Goal: Information Seeking & Learning: Learn about a topic

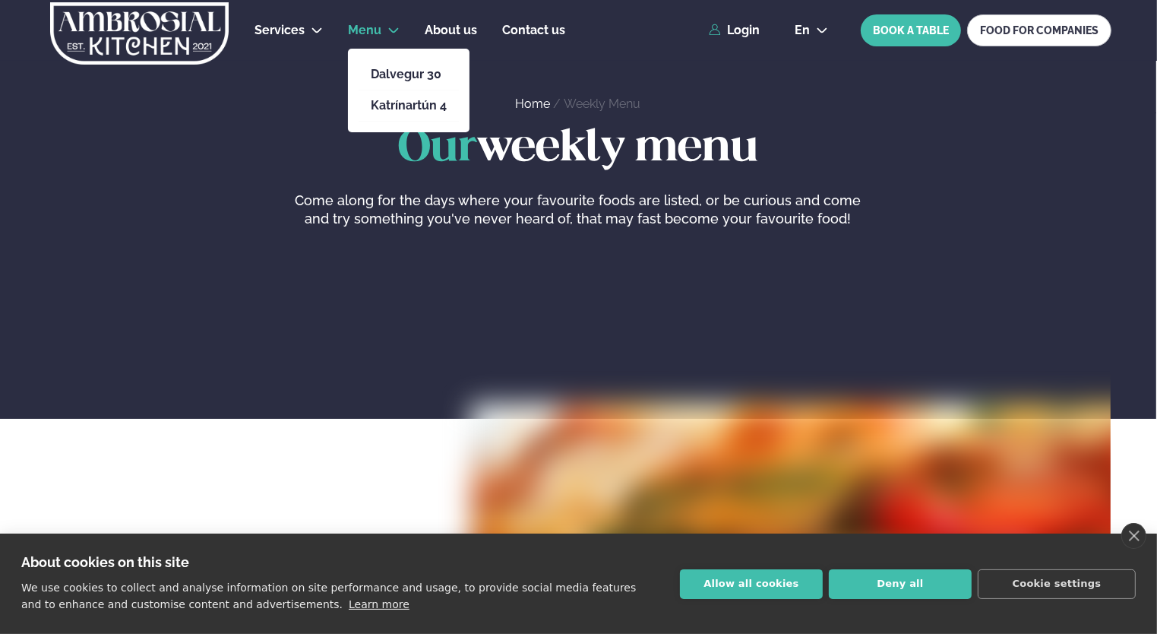
click at [378, 30] on span "Menu" at bounding box center [364, 30] width 33 height 14
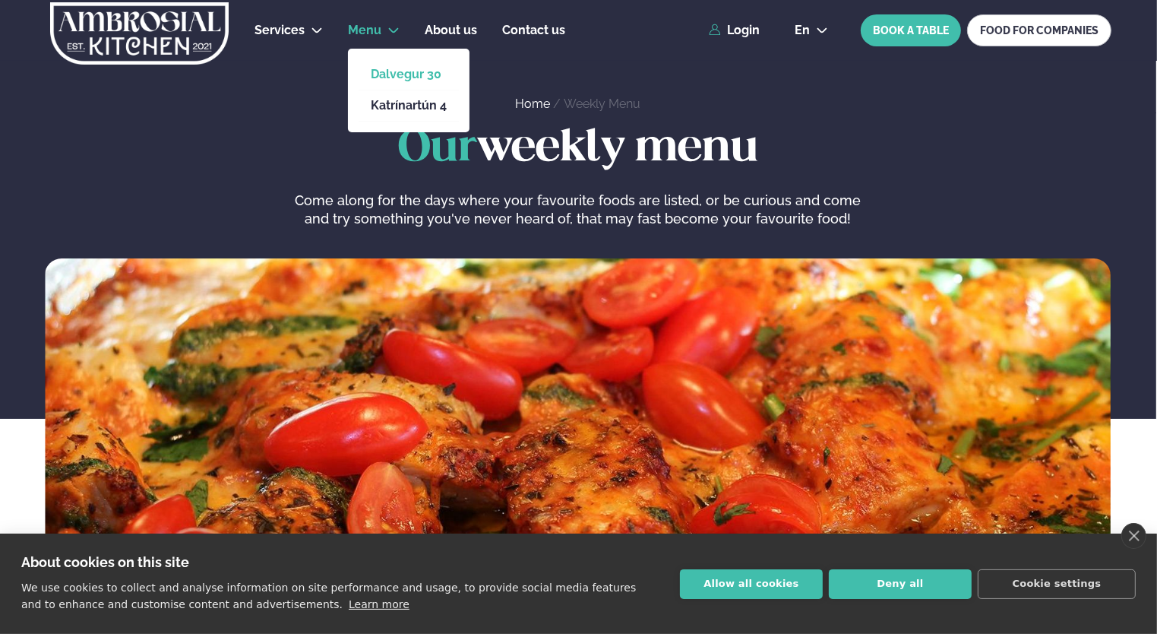
click at [415, 72] on link "Dalvegur 30" at bounding box center [409, 74] width 76 height 12
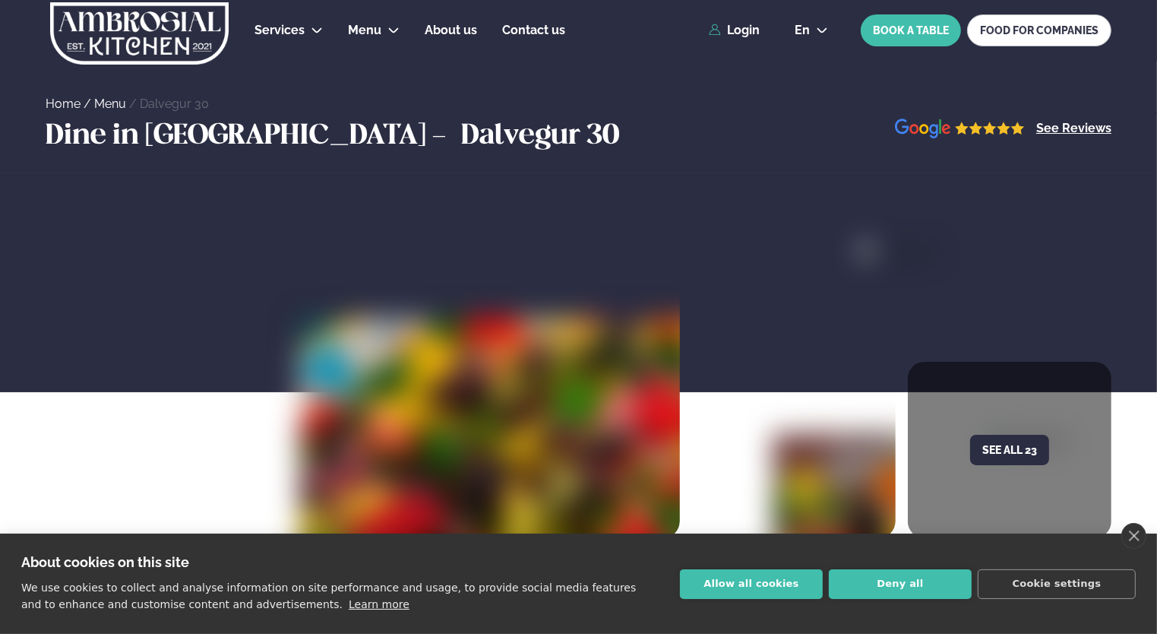
scroll to position [304, 0]
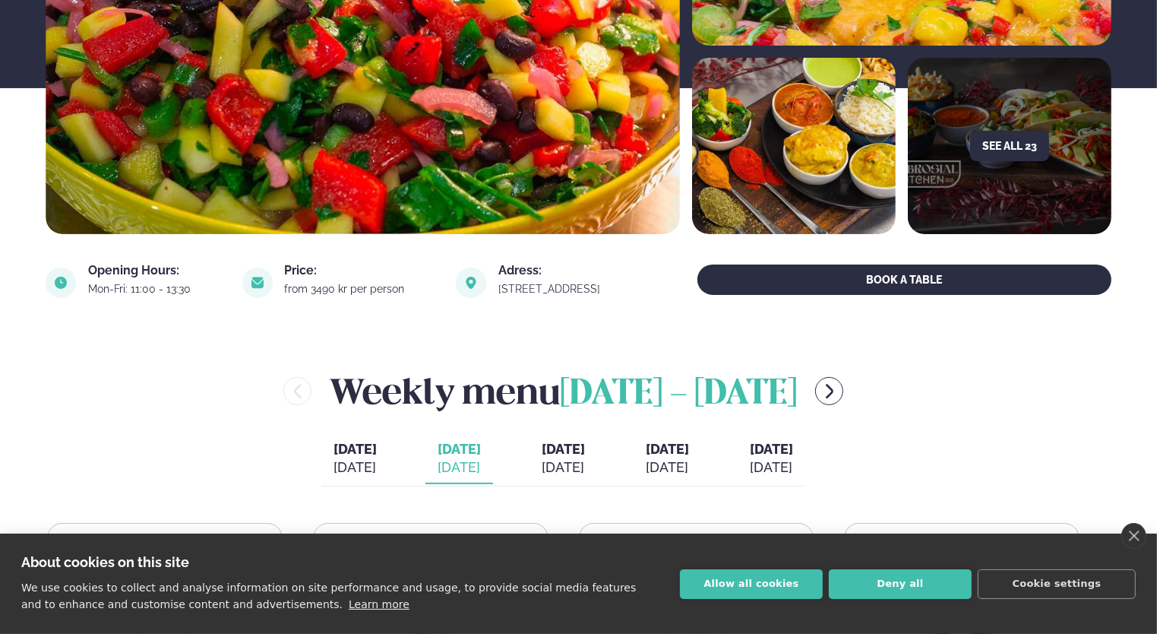
click at [1129, 528] on link "close" at bounding box center [1133, 536] width 25 height 26
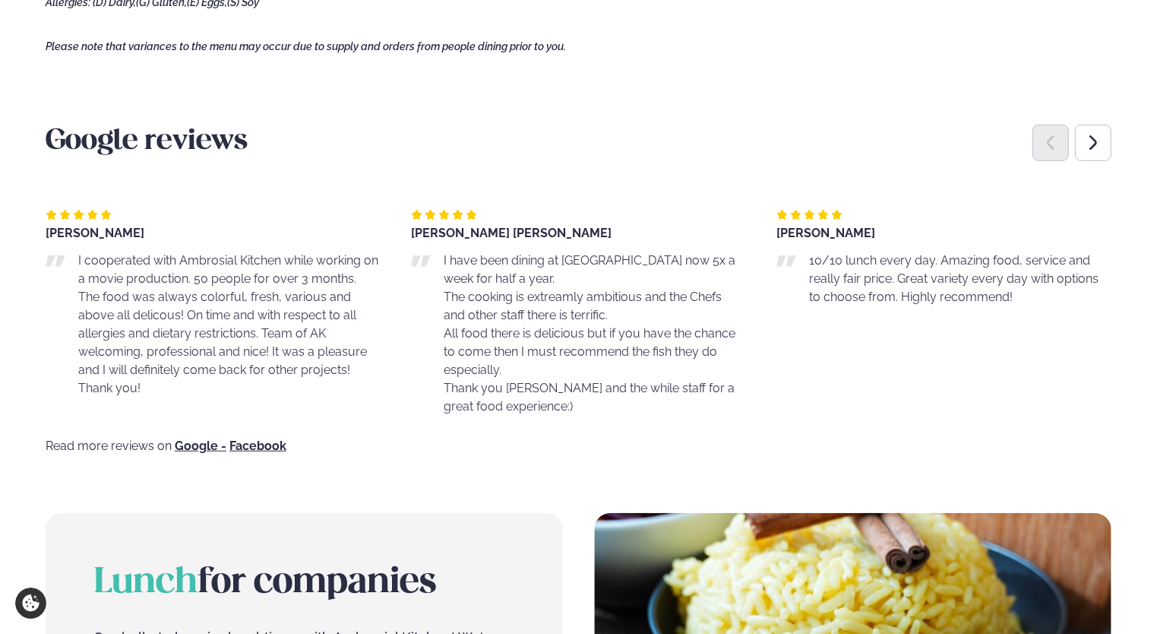
scroll to position [690, 0]
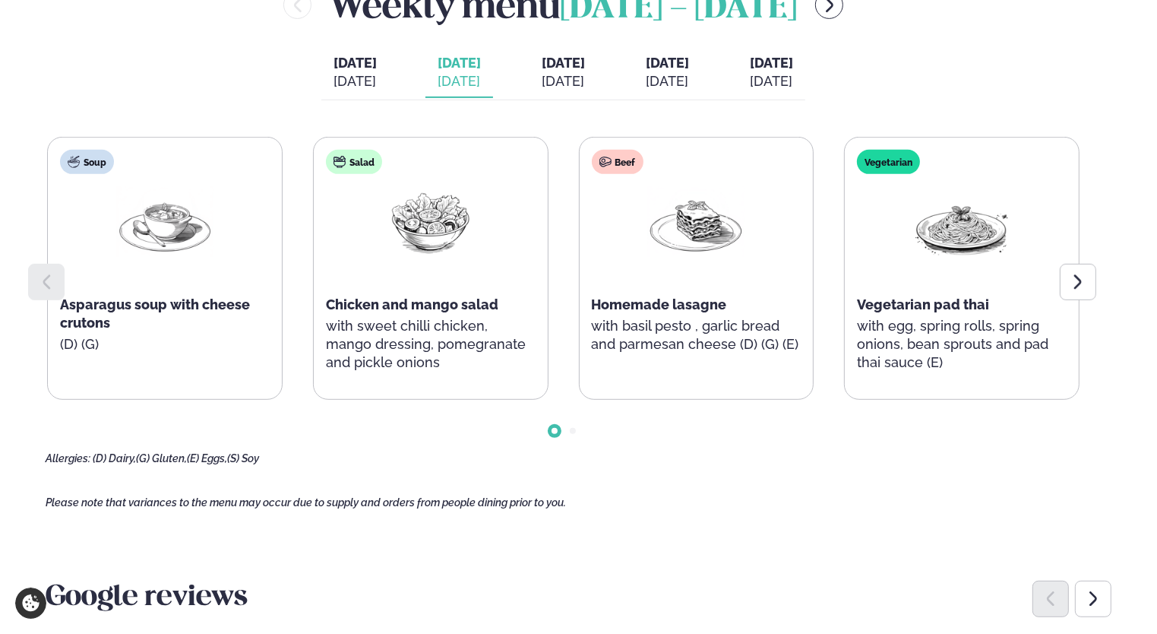
click at [583, 77] on div "[DATE]" at bounding box center [563, 81] width 43 height 18
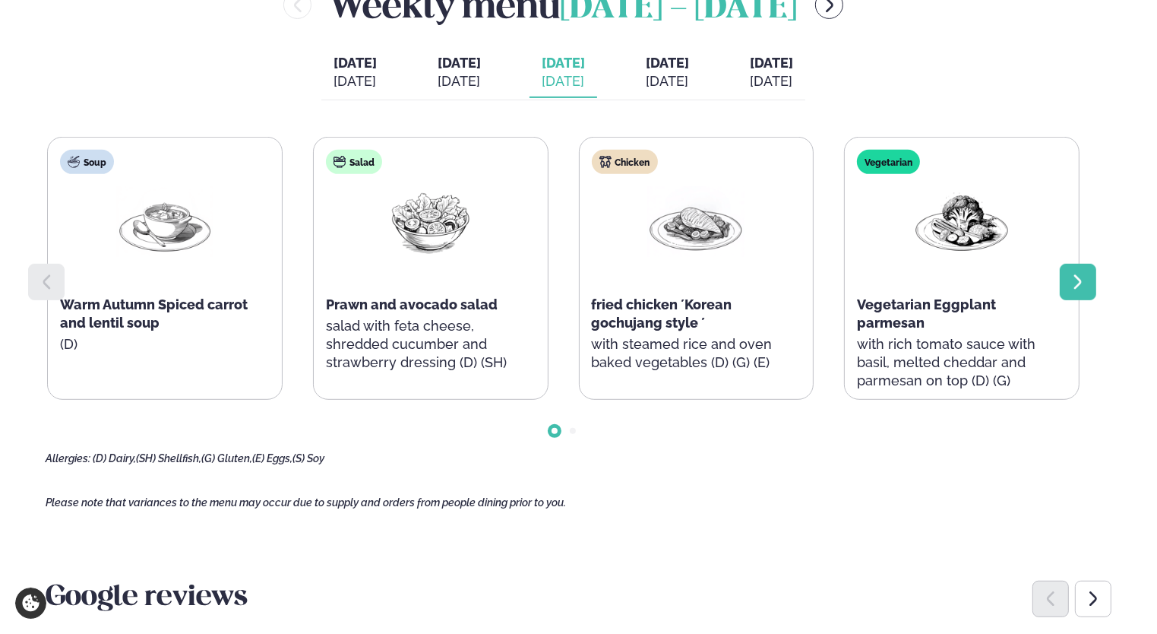
click at [1086, 281] on icon at bounding box center [1078, 282] width 18 height 18
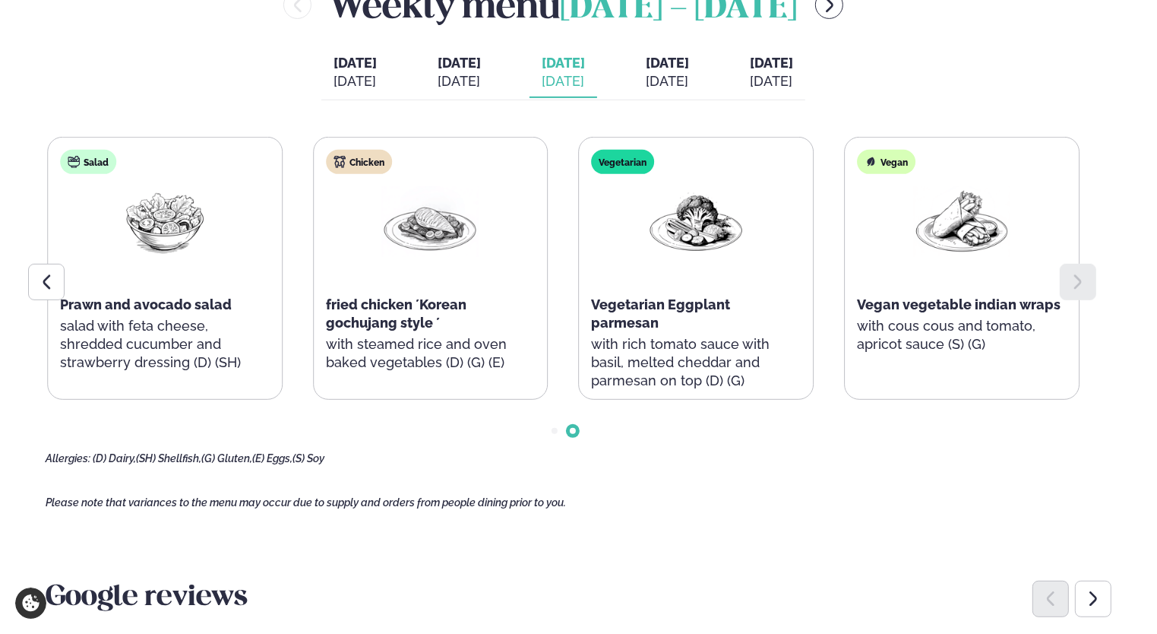
click at [454, 67] on span "[DATE]" at bounding box center [459, 63] width 43 height 18
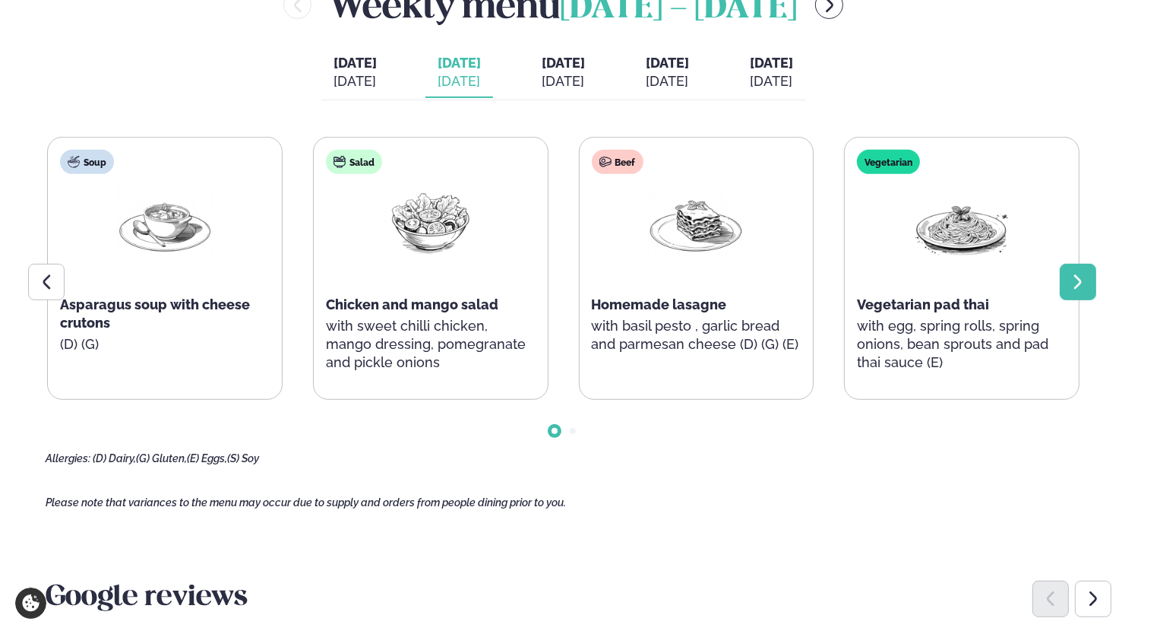
click at [1088, 277] on div at bounding box center [1078, 282] width 36 height 36
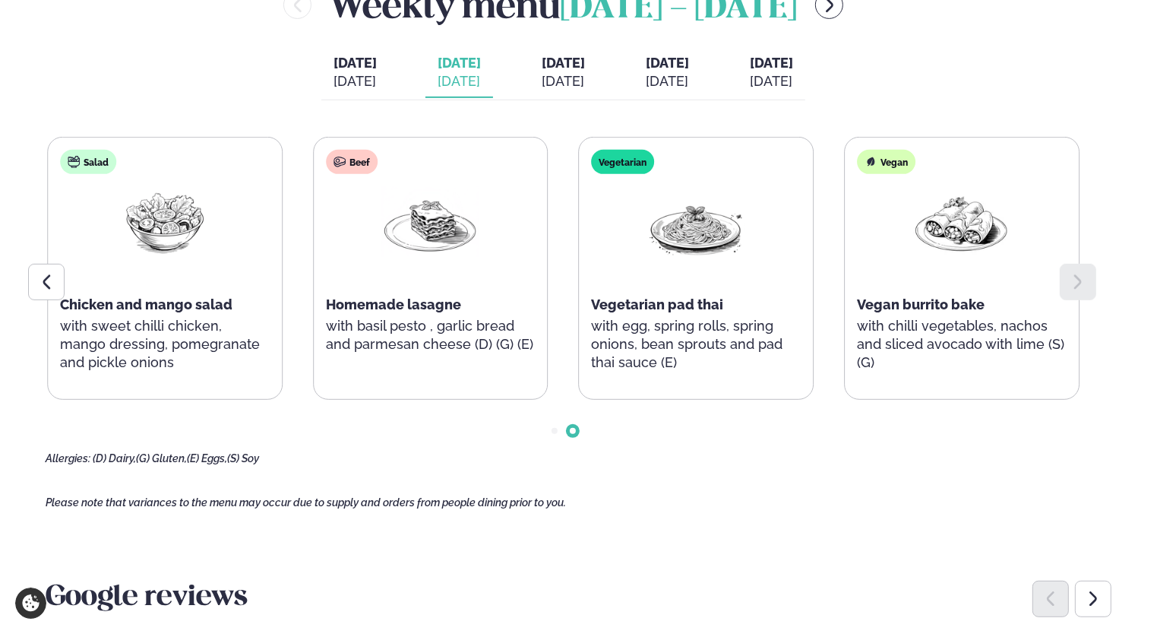
click at [670, 71] on button "[DATE] [DATE]" at bounding box center [668, 73] width 68 height 50
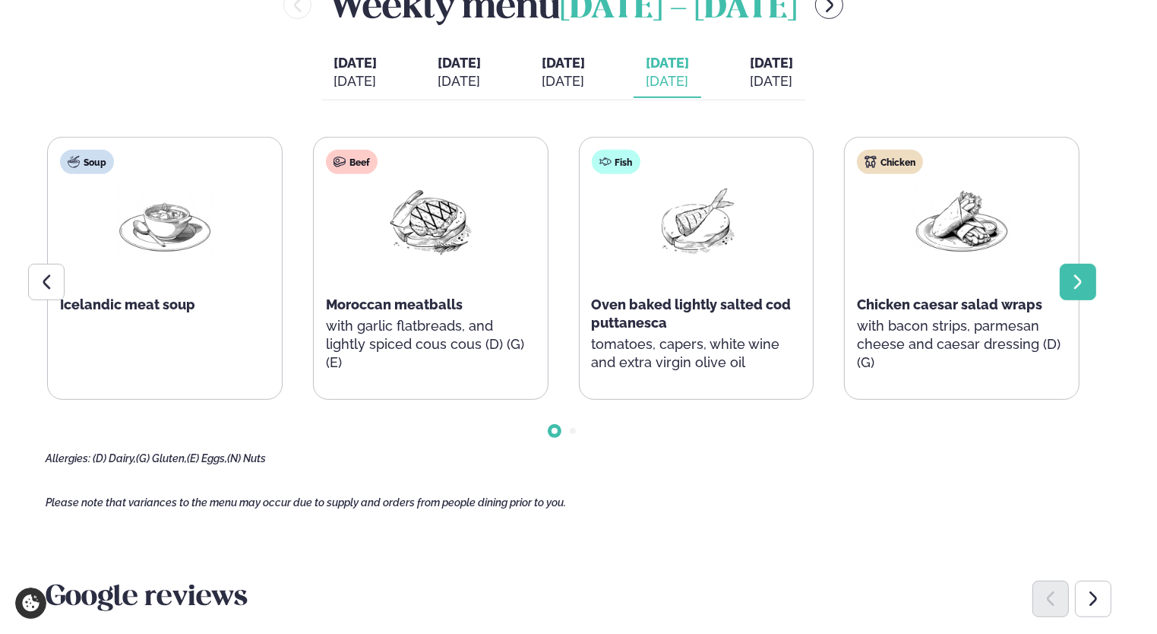
click at [1092, 284] on div at bounding box center [1078, 282] width 36 height 36
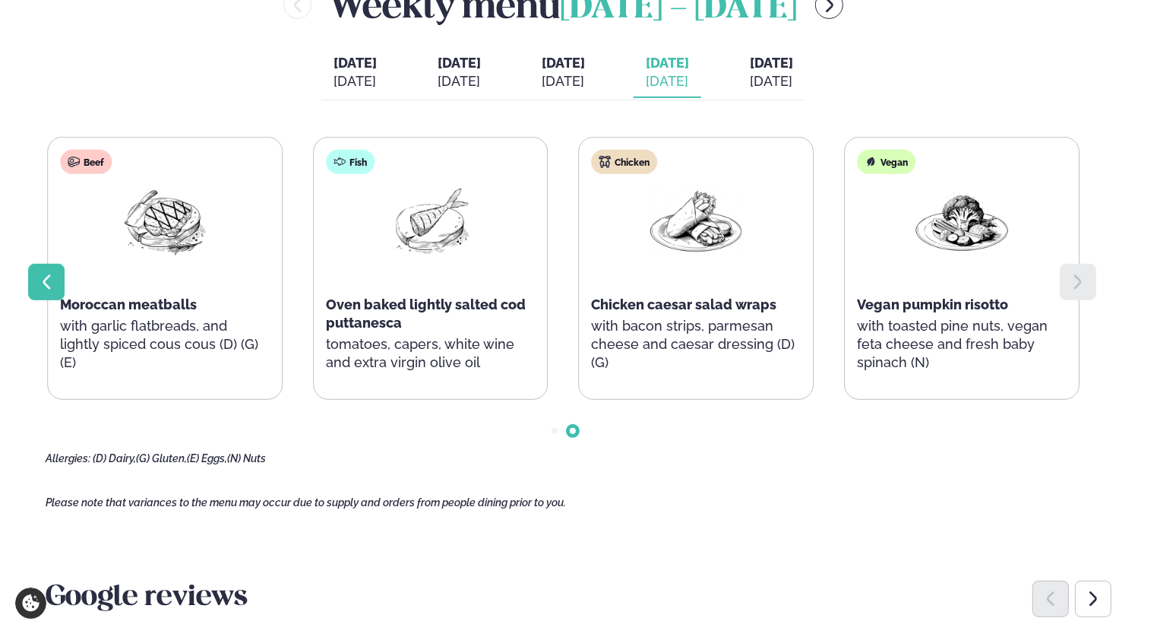
click at [35, 278] on div at bounding box center [46, 282] width 36 height 36
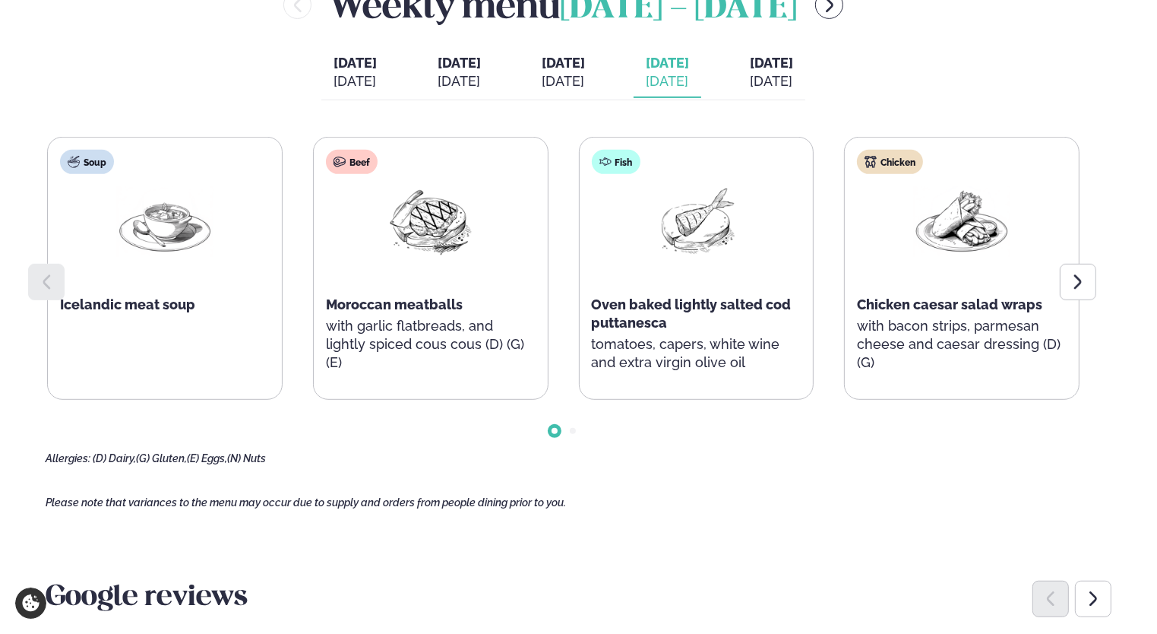
click at [793, 75] on div "[DATE]" at bounding box center [771, 81] width 43 height 18
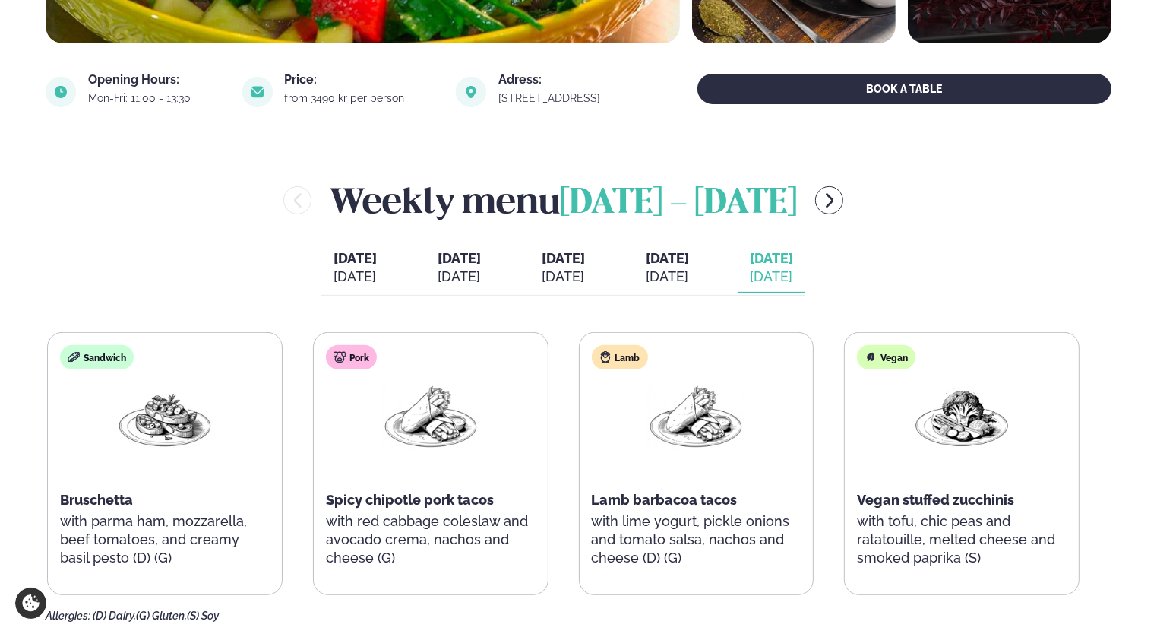
scroll to position [462, 0]
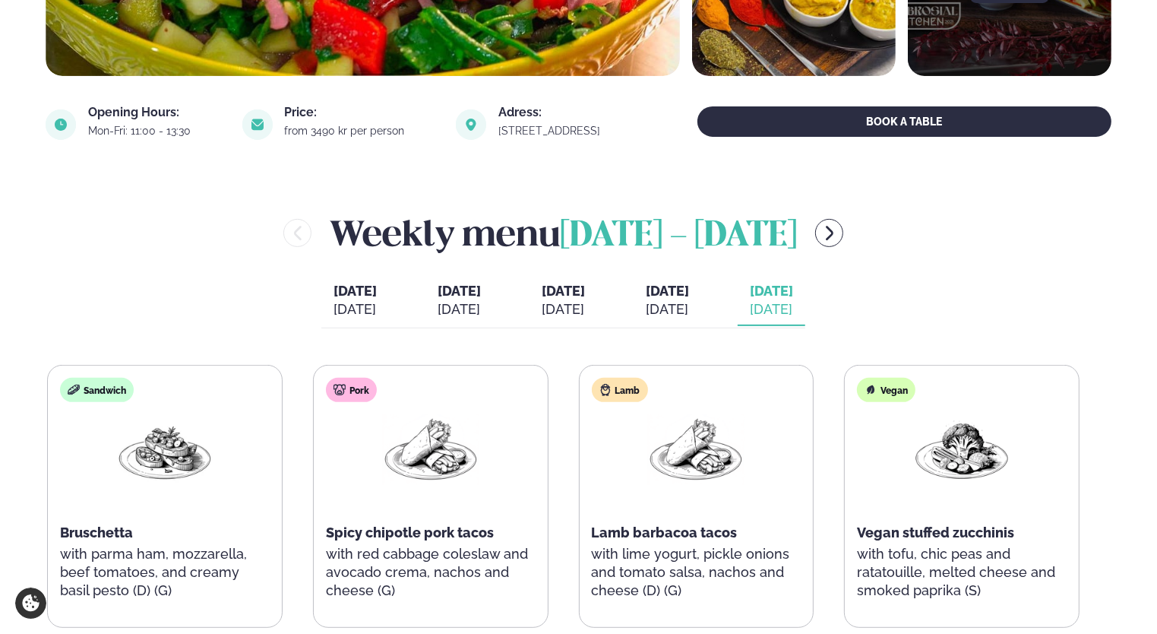
click at [686, 286] on span "[DATE]" at bounding box center [667, 291] width 43 height 16
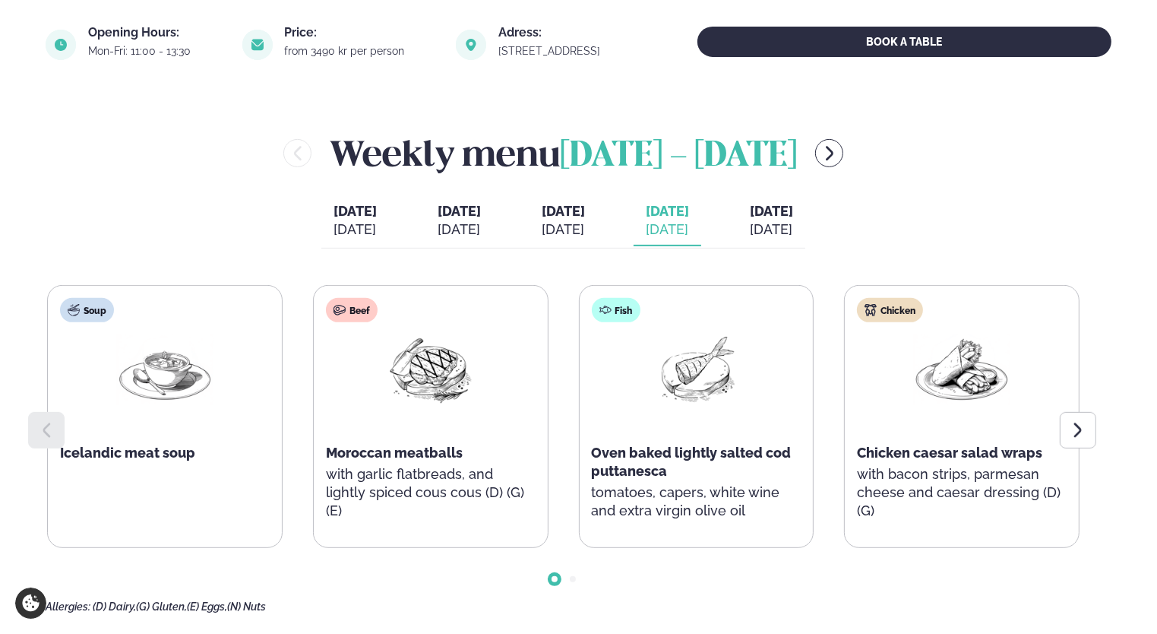
scroll to position [690, 0]
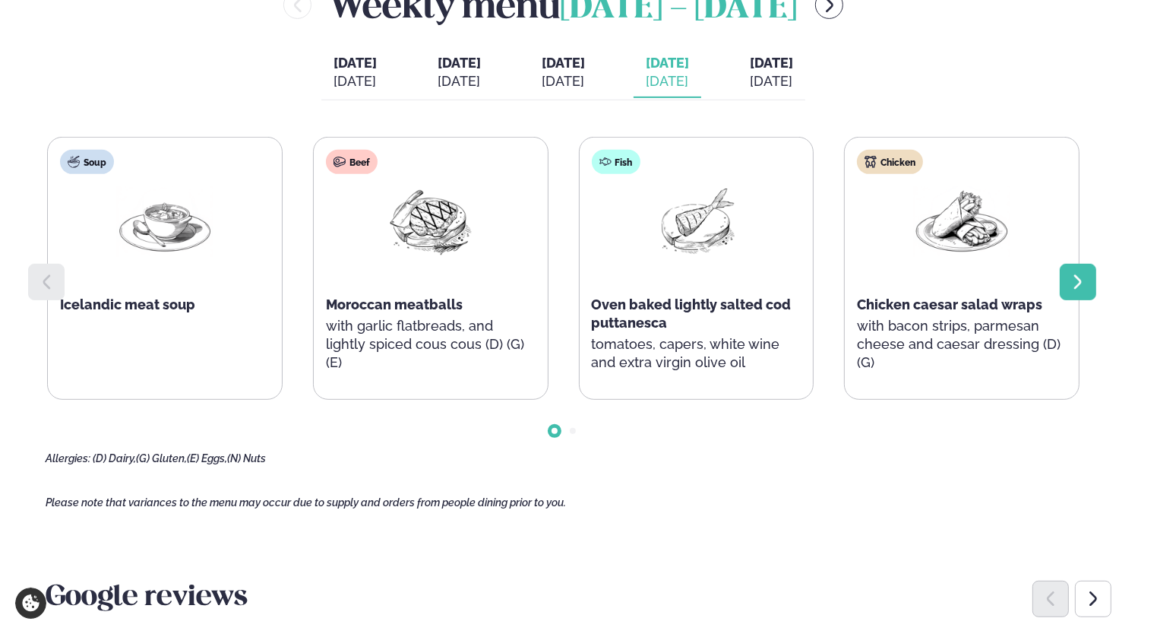
click at [1086, 284] on icon at bounding box center [1078, 282] width 18 height 18
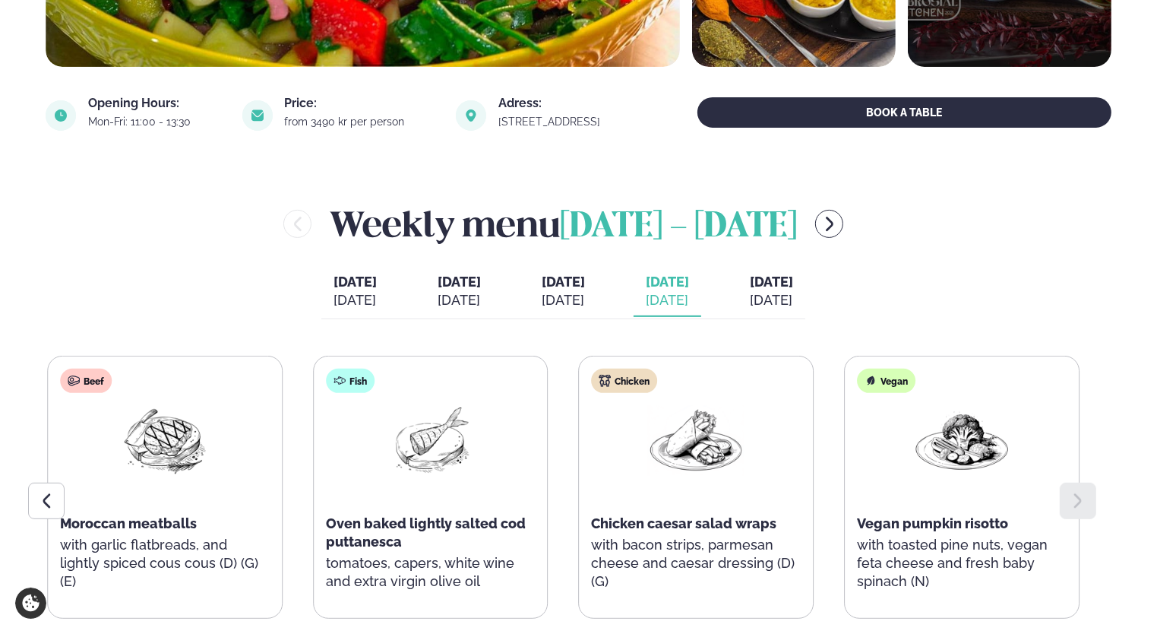
scroll to position [462, 0]
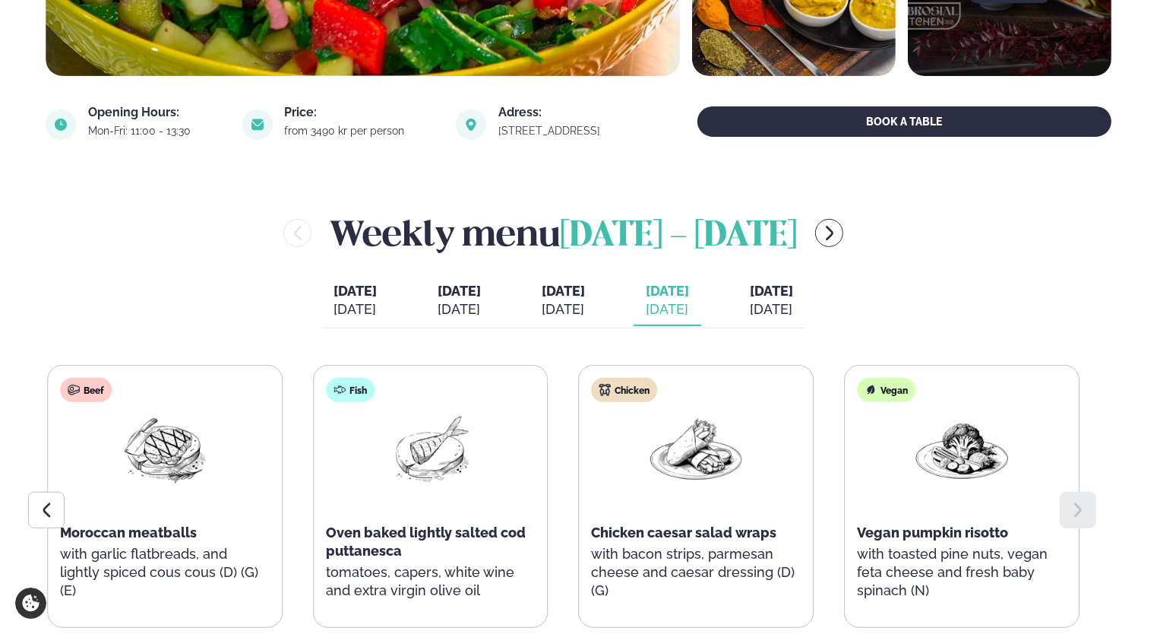
drag, startPoint x: 406, startPoint y: 281, endPoint x: 432, endPoint y: 290, distance: 27.4
click at [409, 283] on div "[DATE] [DATE] [DATE] [PERSON_NAME]. [DATE] [DATE] [DATE] [DATE] [DATE] [DATE] […" at bounding box center [563, 302] width 484 height 52
click at [441, 293] on span "[DATE]" at bounding box center [459, 291] width 43 height 18
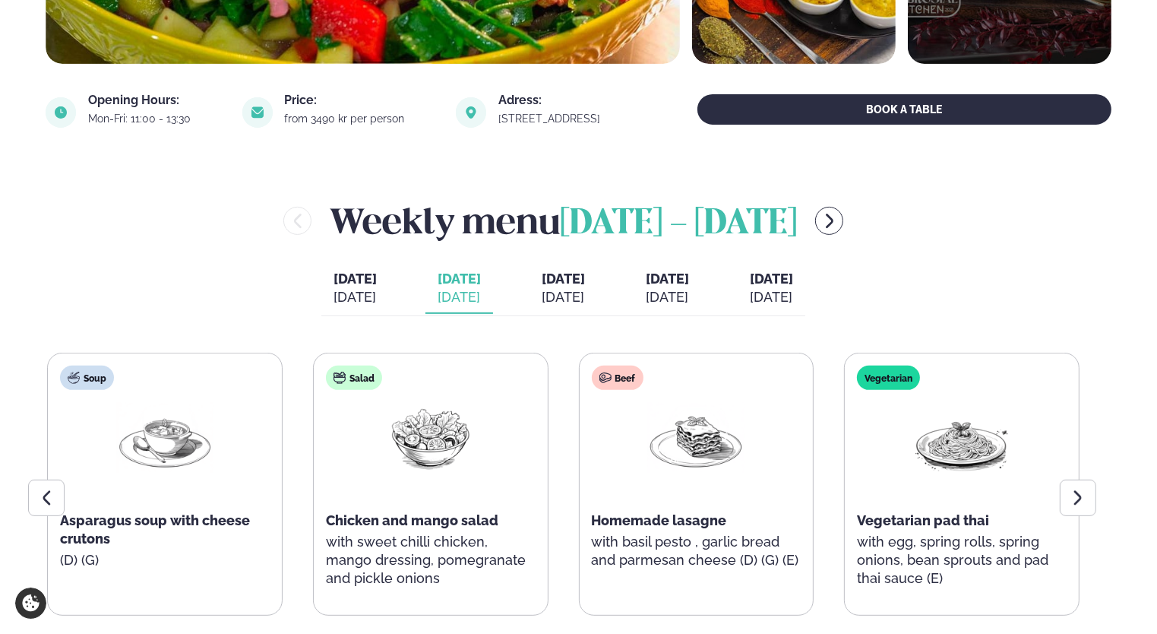
scroll to position [690, 0]
